Goal: Transaction & Acquisition: Purchase product/service

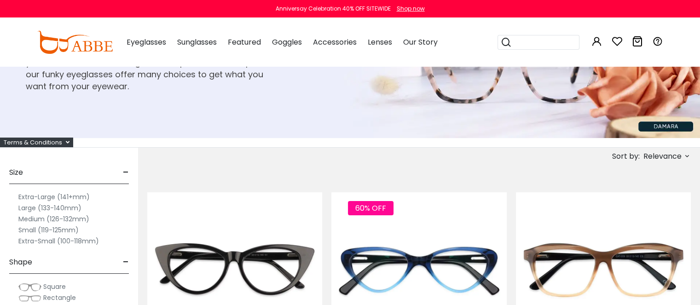
scroll to position [138, 0]
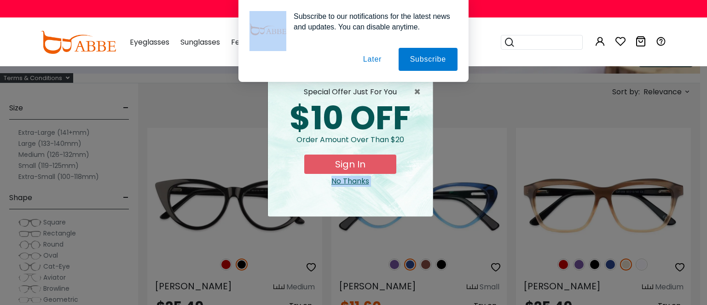
click at [371, 58] on button "Later" at bounding box center [372, 59] width 41 height 23
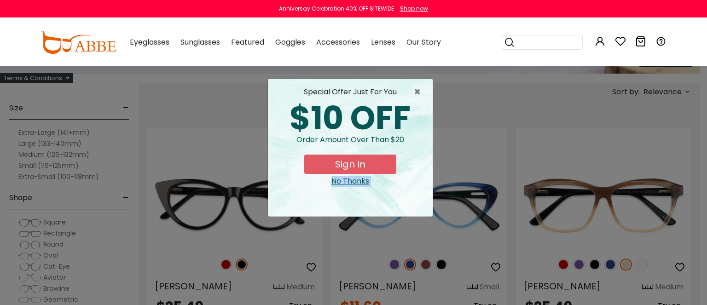
click at [355, 183] on div "No Thanks" at bounding box center [350, 181] width 150 height 11
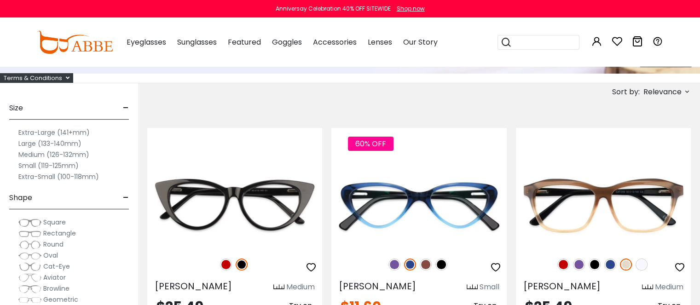
click at [35, 175] on label "Extra-Small (100-118mm)" at bounding box center [58, 176] width 81 height 11
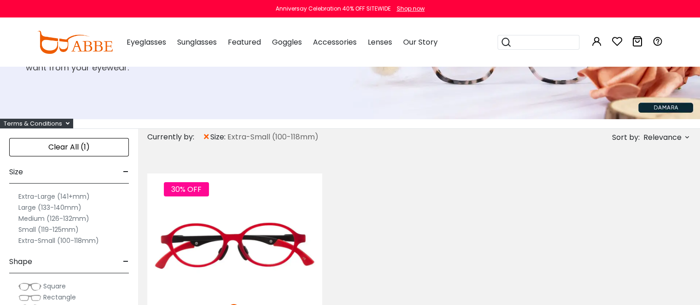
scroll to position [93, 0]
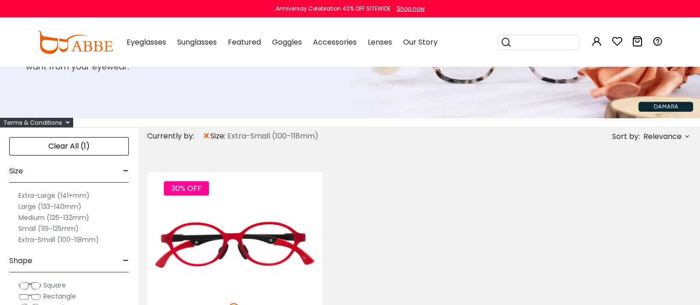
click at [206, 136] on span "×" at bounding box center [207, 136] width 8 height 17
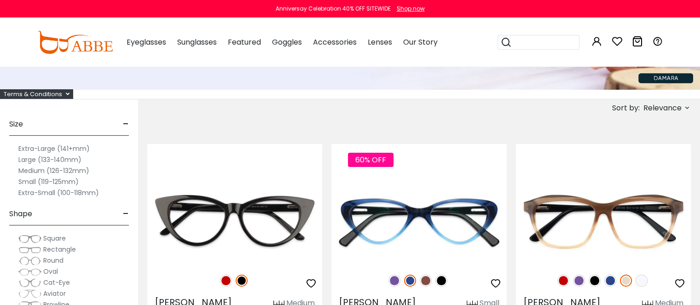
scroll to position [138, 0]
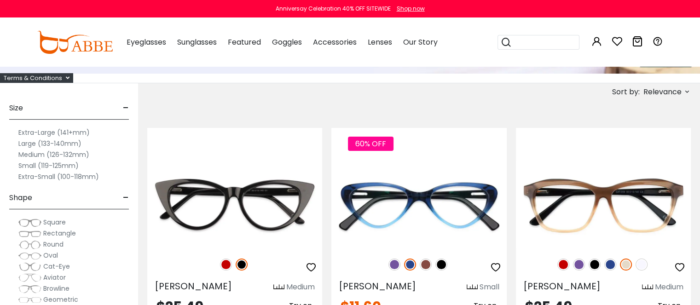
click at [35, 163] on label "Small (119-125mm)" at bounding box center [48, 165] width 60 height 11
click at [29, 163] on label "Small (119-125mm)" at bounding box center [48, 165] width 60 height 11
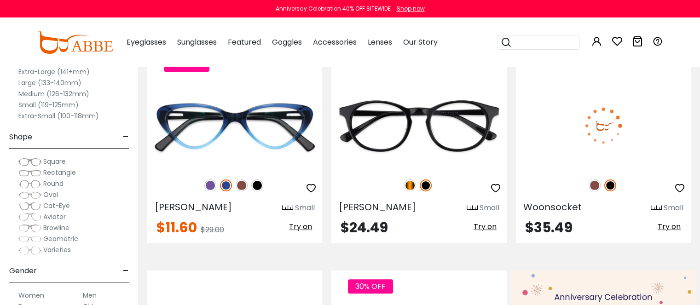
scroll to position [230, 0]
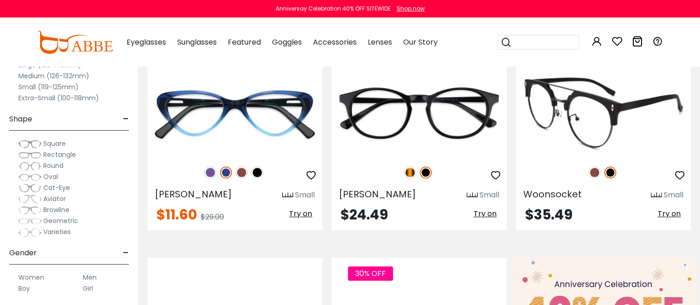
click at [600, 129] on img at bounding box center [603, 112] width 175 height 87
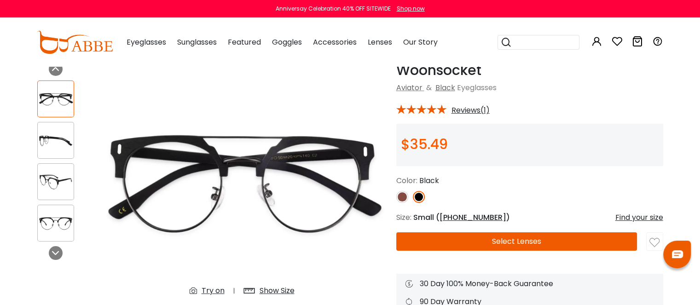
scroll to position [46, 0]
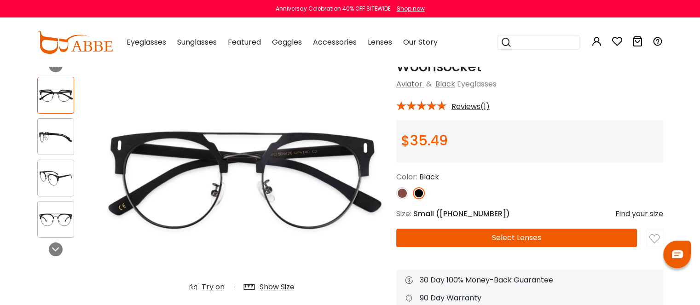
click at [50, 180] on img at bounding box center [56, 178] width 36 height 18
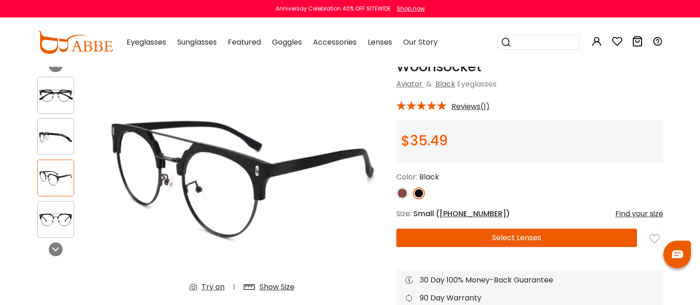
click at [400, 191] on img at bounding box center [402, 193] width 12 height 12
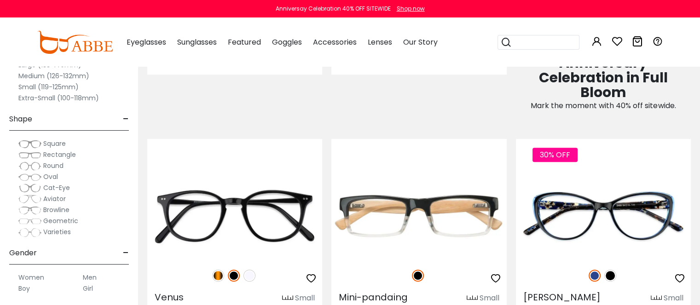
scroll to position [598, 0]
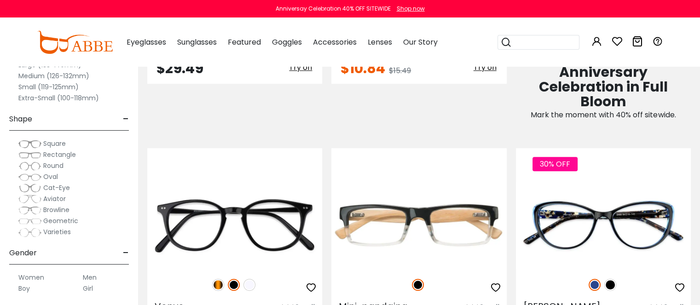
click at [37, 277] on label "Women" at bounding box center [31, 277] width 26 height 11
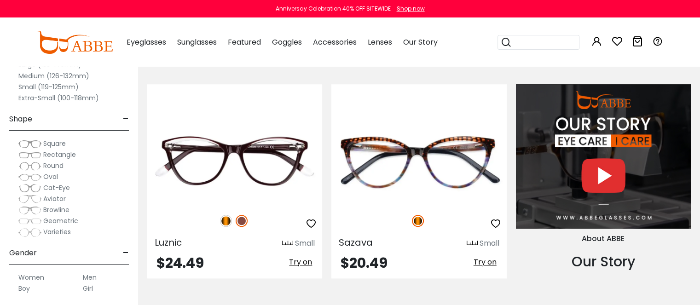
scroll to position [875, 0]
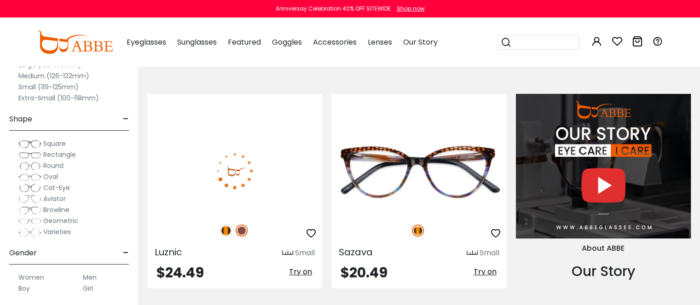
click at [228, 227] on img at bounding box center [226, 231] width 12 height 12
